Goal: Find specific page/section: Find specific page/section

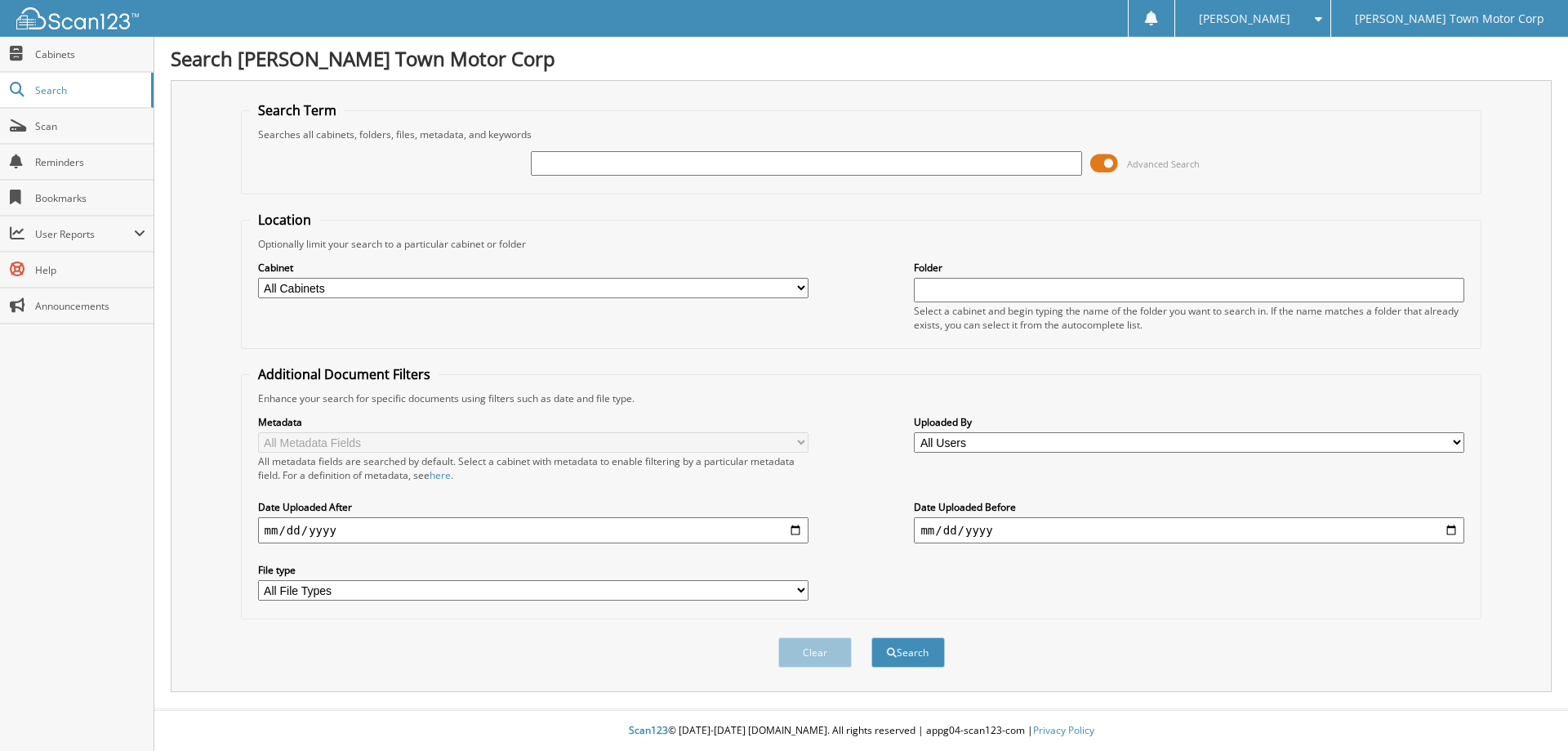
click at [788, 178] on div "Advanced Search" at bounding box center [861, 163] width 1223 height 44
click at [594, 168] on input "text" at bounding box center [806, 163] width 550 height 24
type input "1"
type input "115259"
click at [1110, 164] on span at bounding box center [1104, 163] width 28 height 24
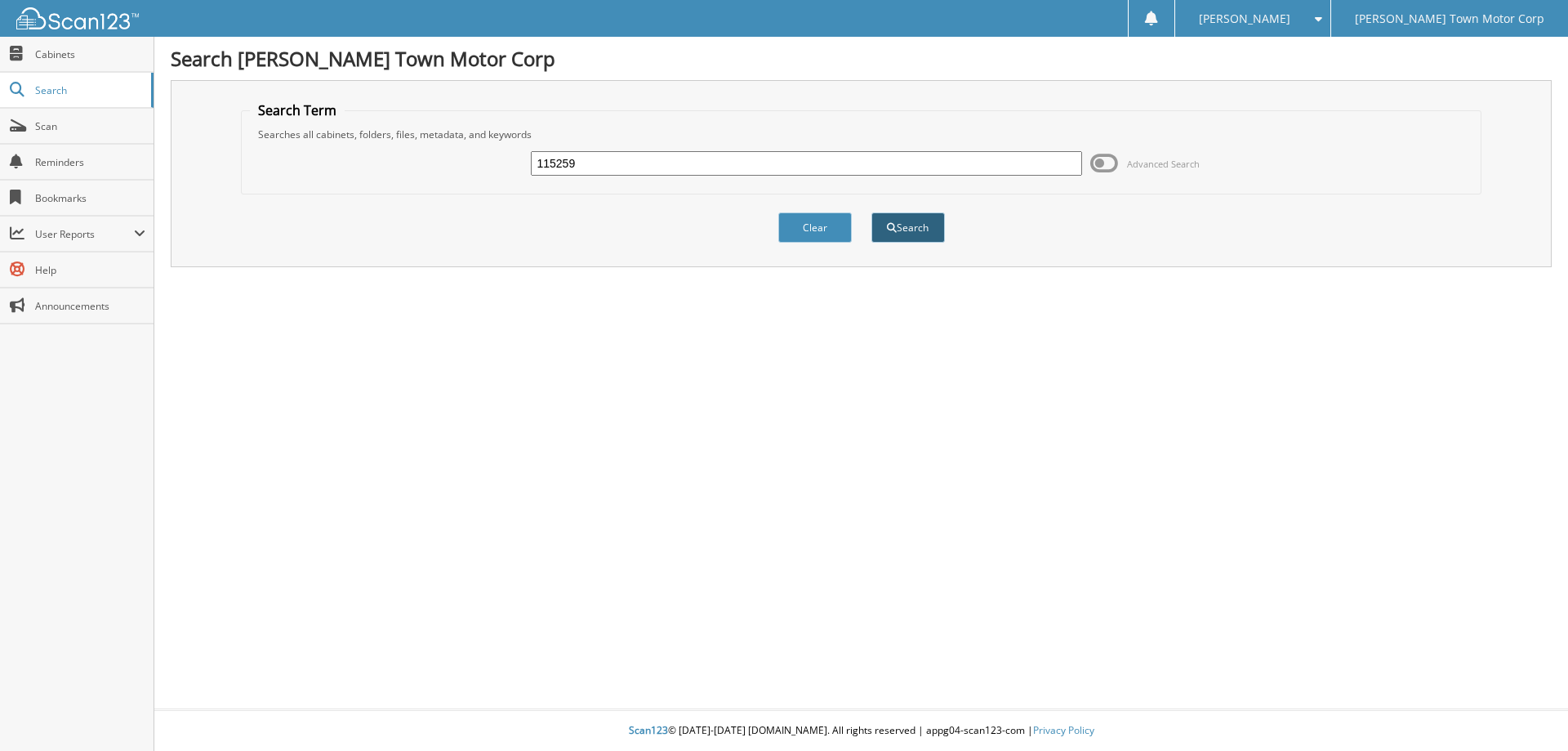
click at [912, 232] on button "Search" at bounding box center [908, 228] width 73 height 30
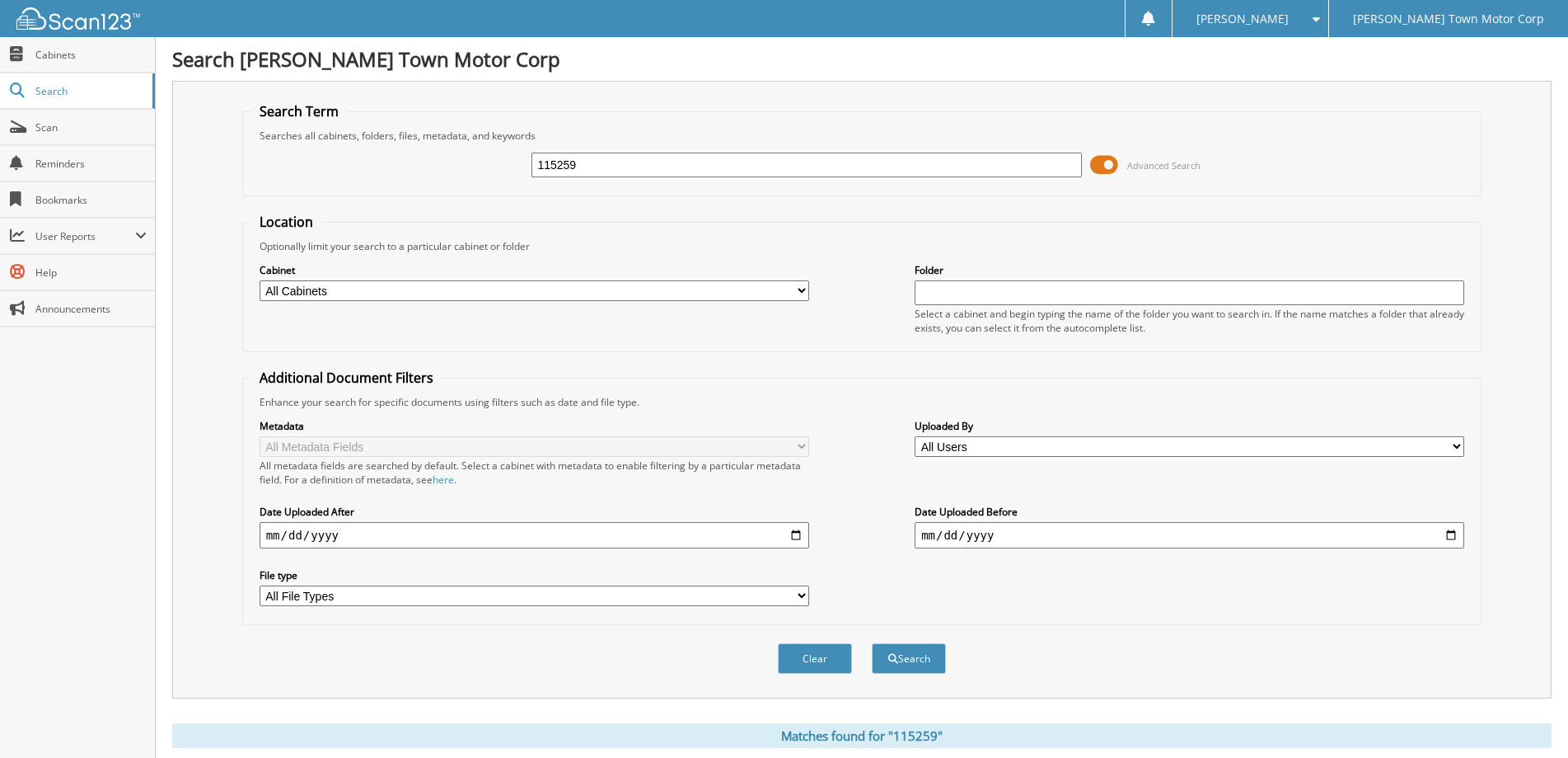
click at [1103, 160] on span at bounding box center [1104, 165] width 28 height 24
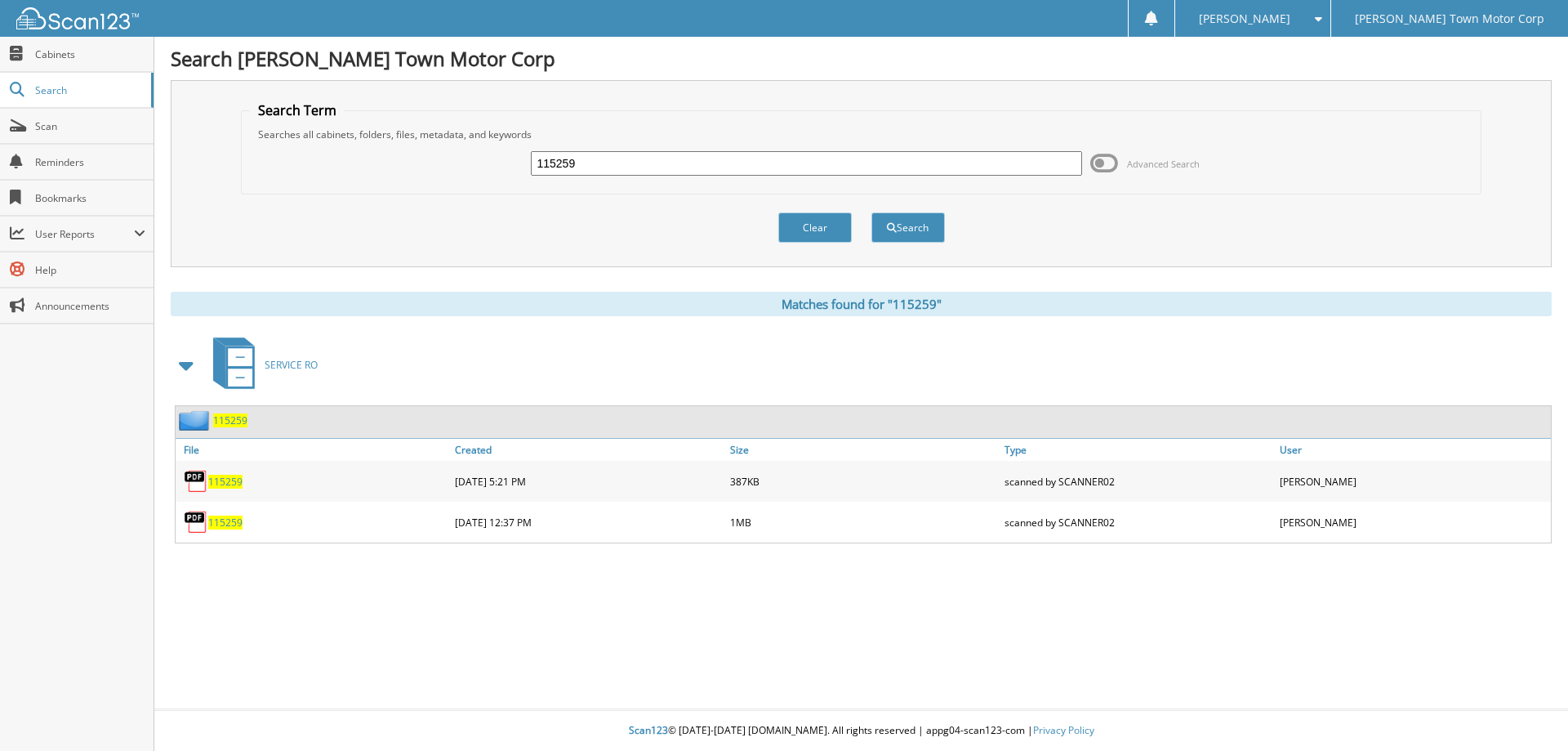
click at [220, 522] on span "115259" at bounding box center [225, 522] width 34 height 13
click at [226, 481] on span "115259" at bounding box center [225, 481] width 34 height 13
